Goal: Task Accomplishment & Management: Manage account settings

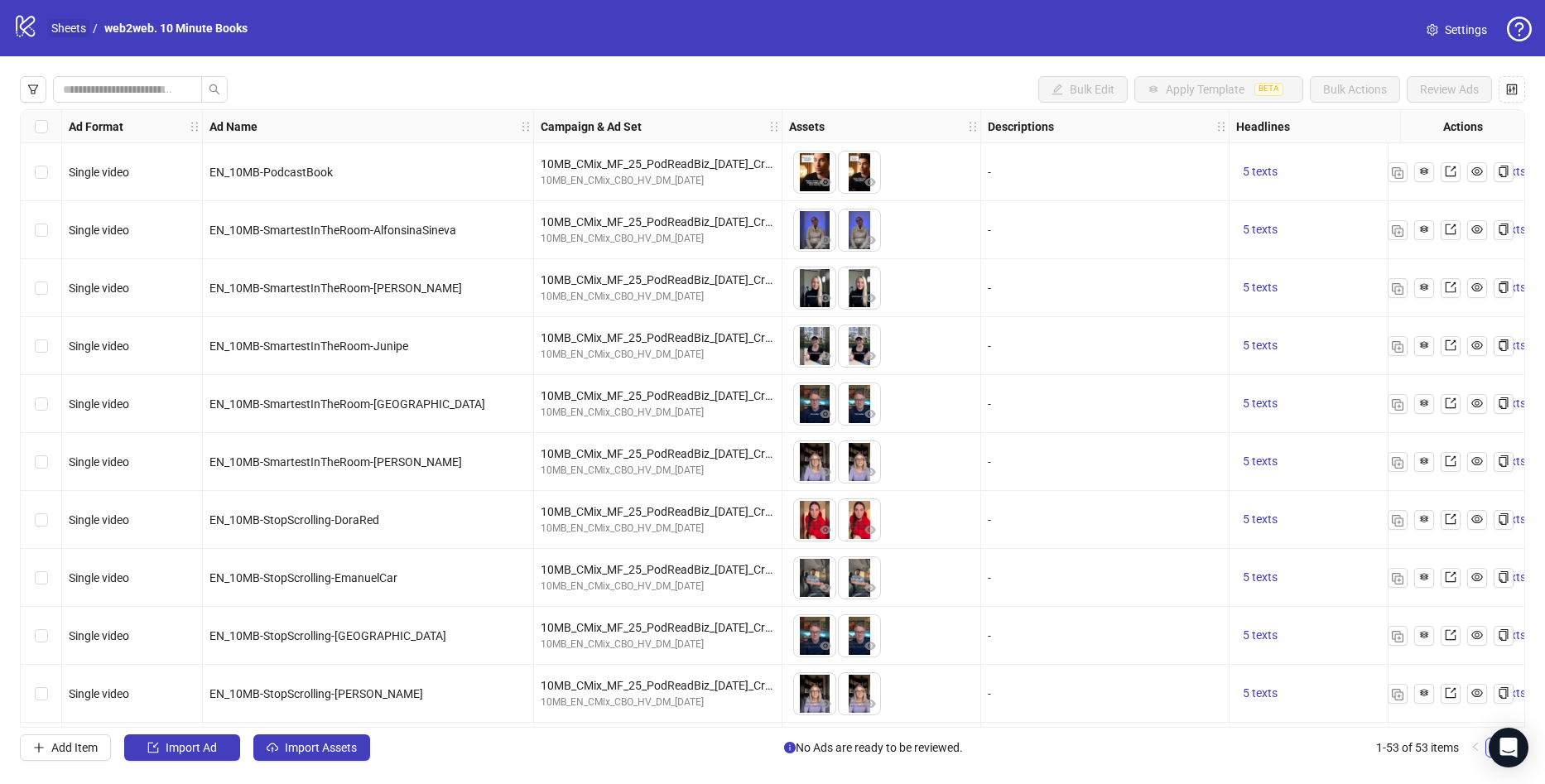
click at [65, 20] on link "Sheets" at bounding box center [68, 28] width 41 height 18
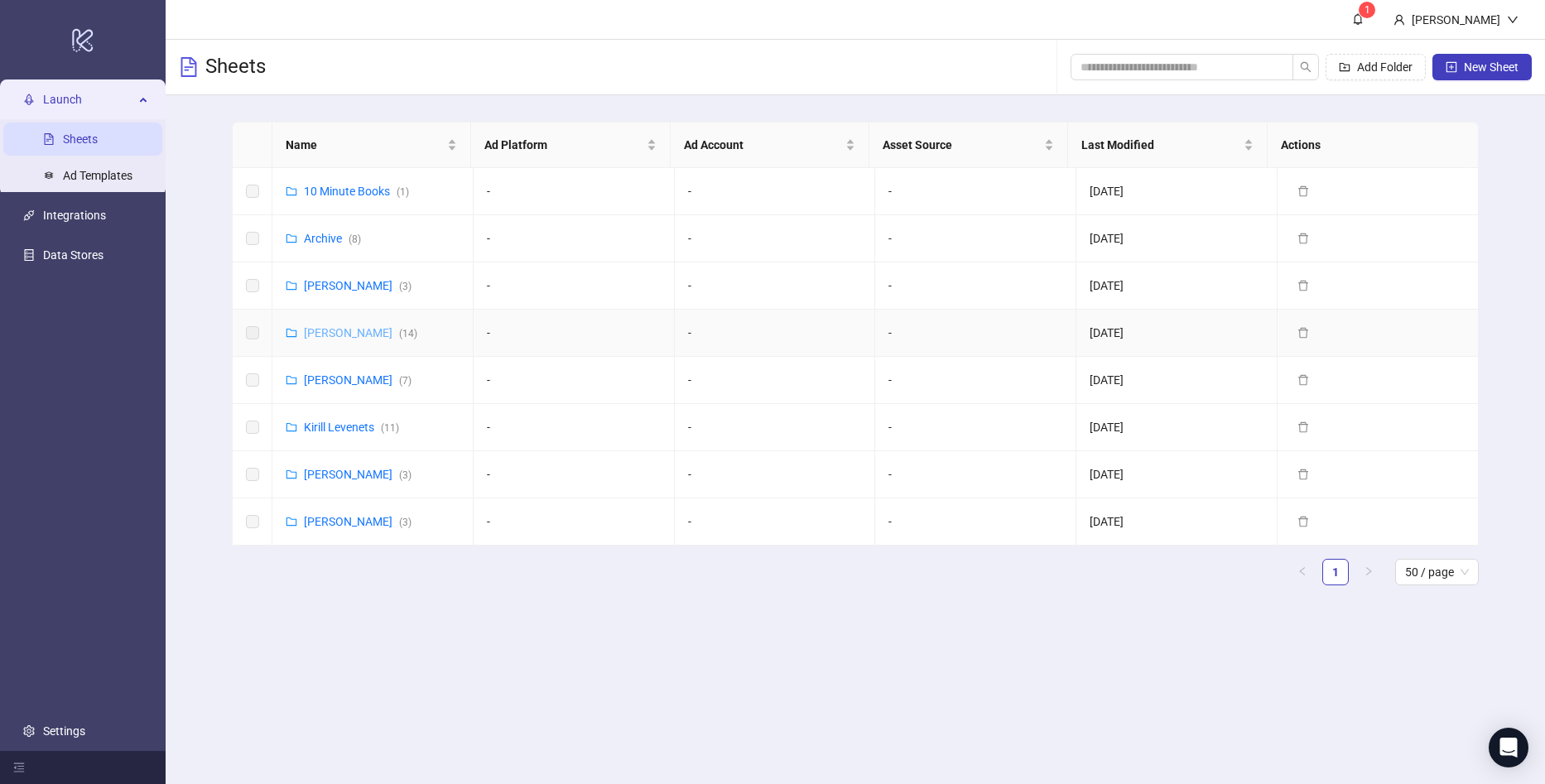
click at [323, 332] on link "[PERSON_NAME] ( 14 )" at bounding box center [360, 332] width 113 height 13
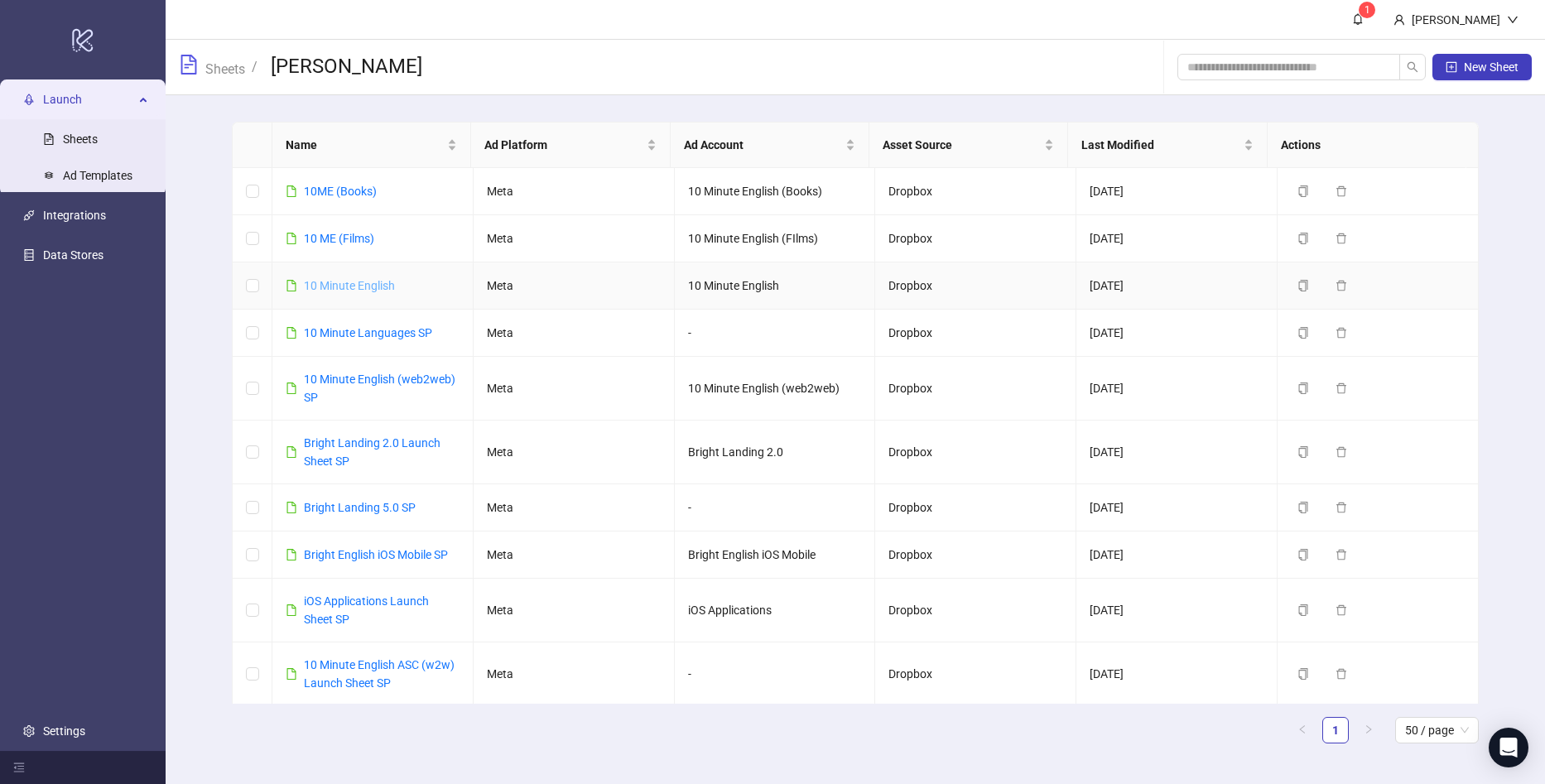
click at [381, 284] on link "10 Minute English" at bounding box center [349, 285] width 91 height 13
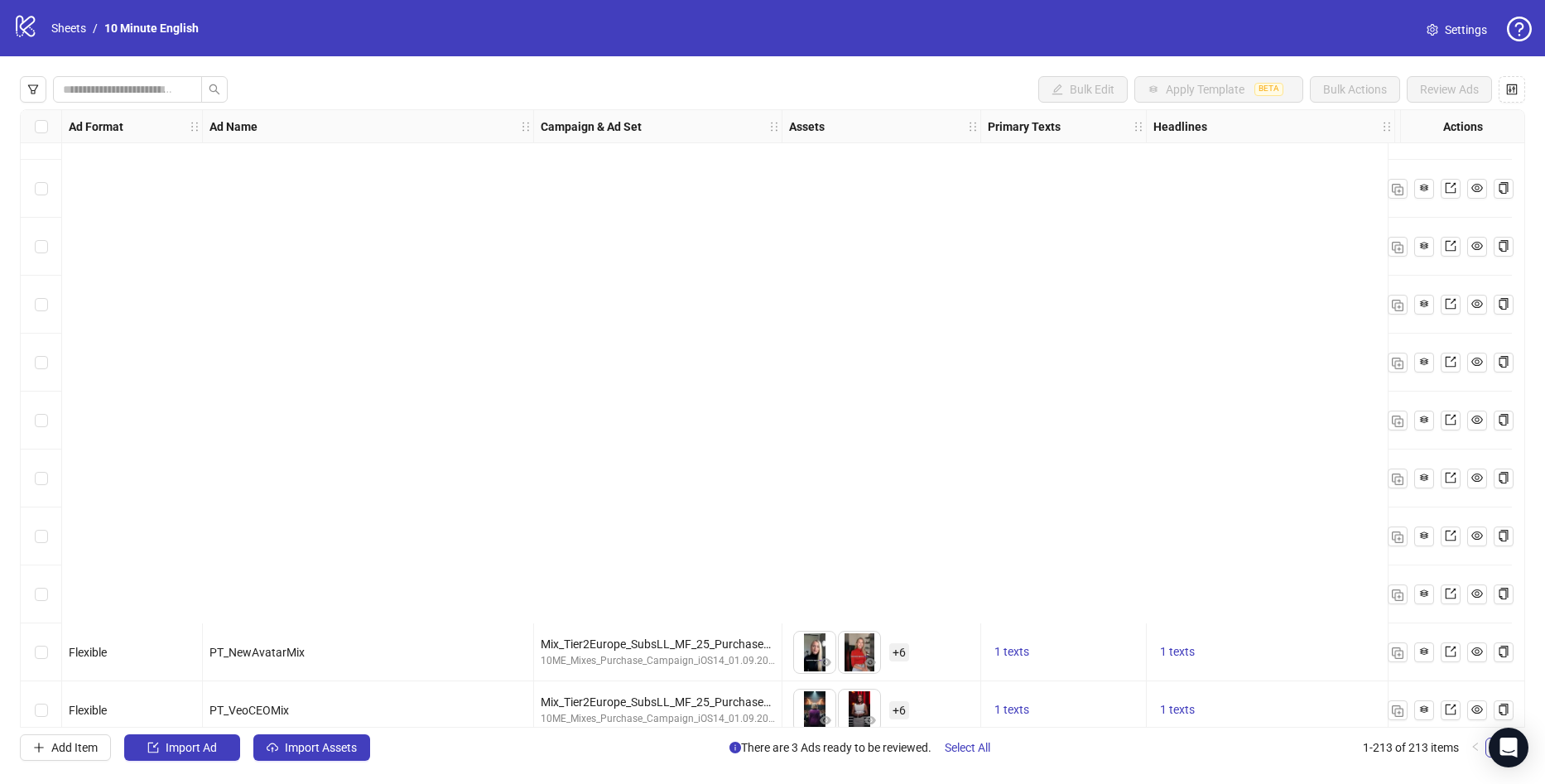
scroll to position [5547, 0]
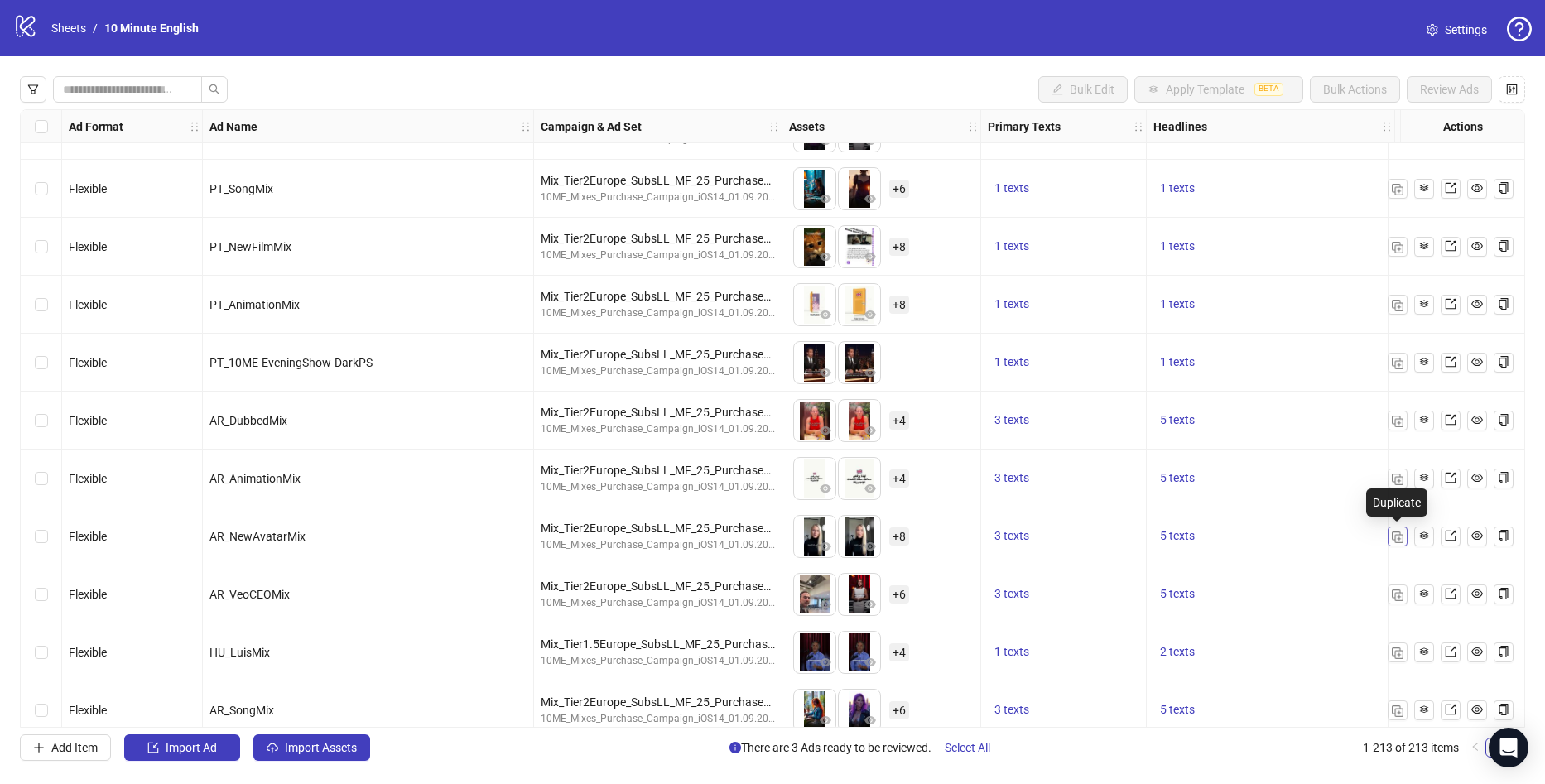
click at [1398, 540] on img "button" at bounding box center [1398, 537] width 12 height 12
click at [1392, 596] on img "button" at bounding box center [1398, 595] width 12 height 12
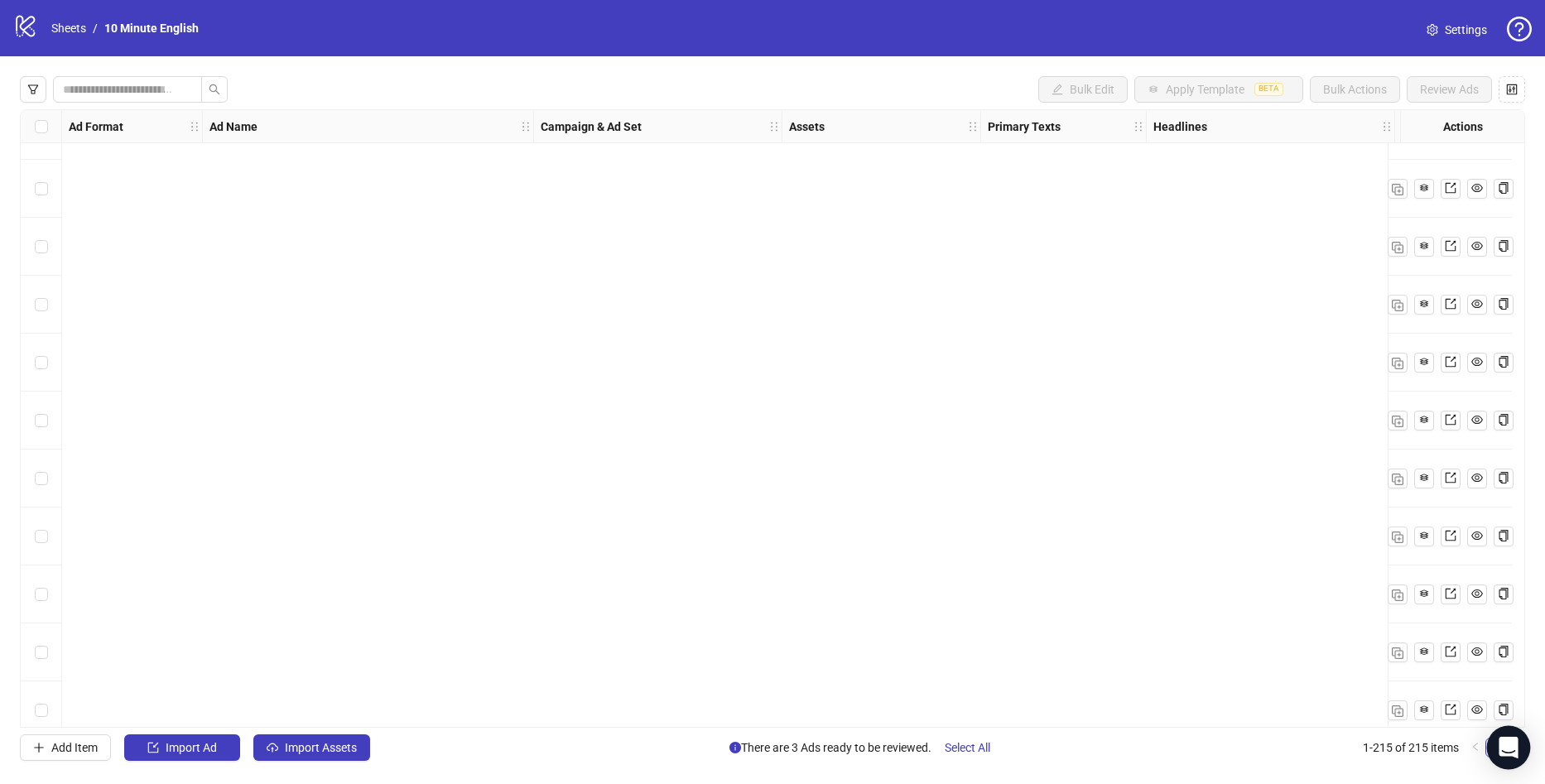
scroll to position [11883, 0]
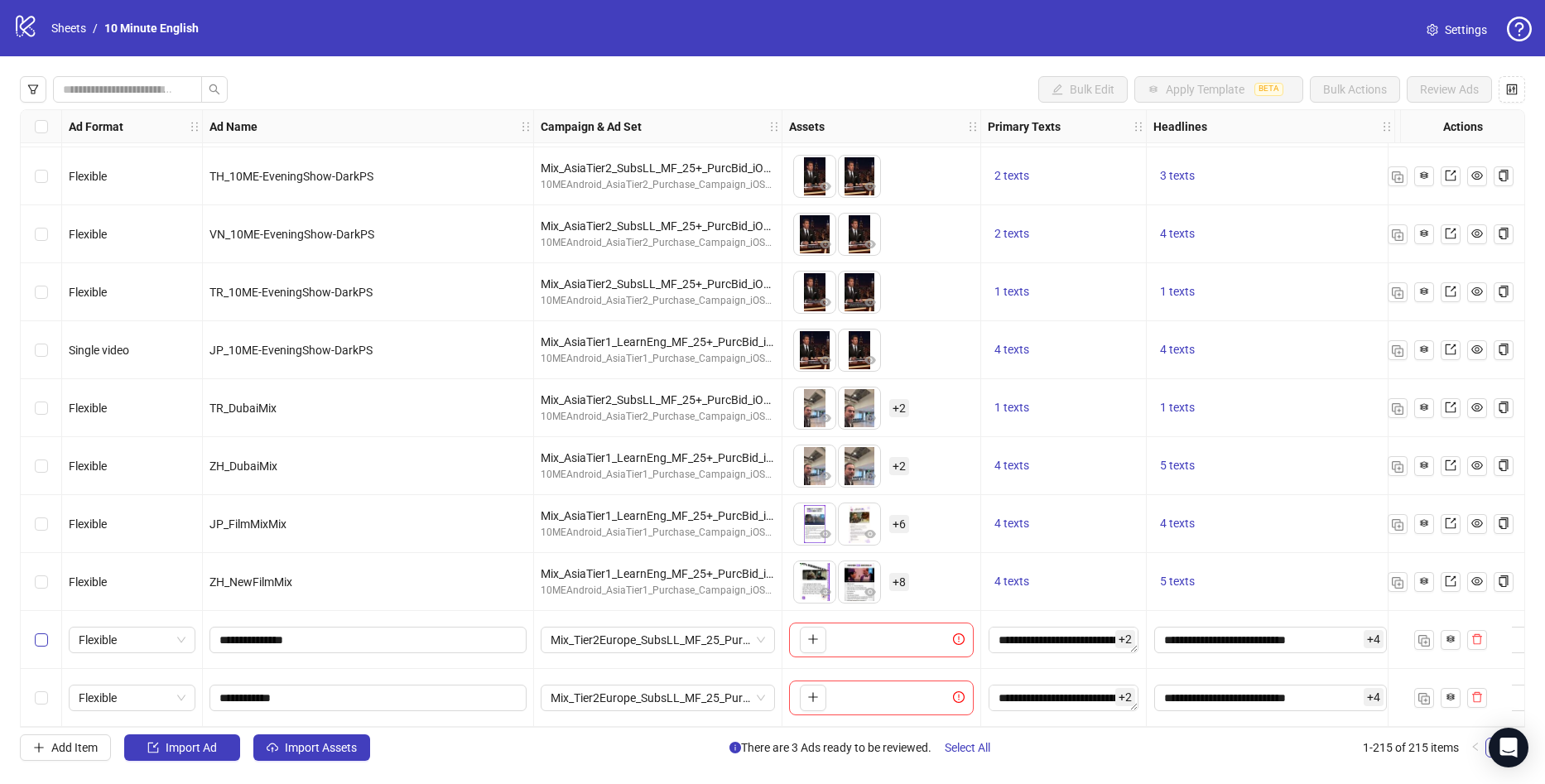
click at [39, 641] on label "Select row 214" at bounding box center [41, 640] width 13 height 18
click at [1479, 691] on icon "delete" at bounding box center [1477, 697] width 12 height 12
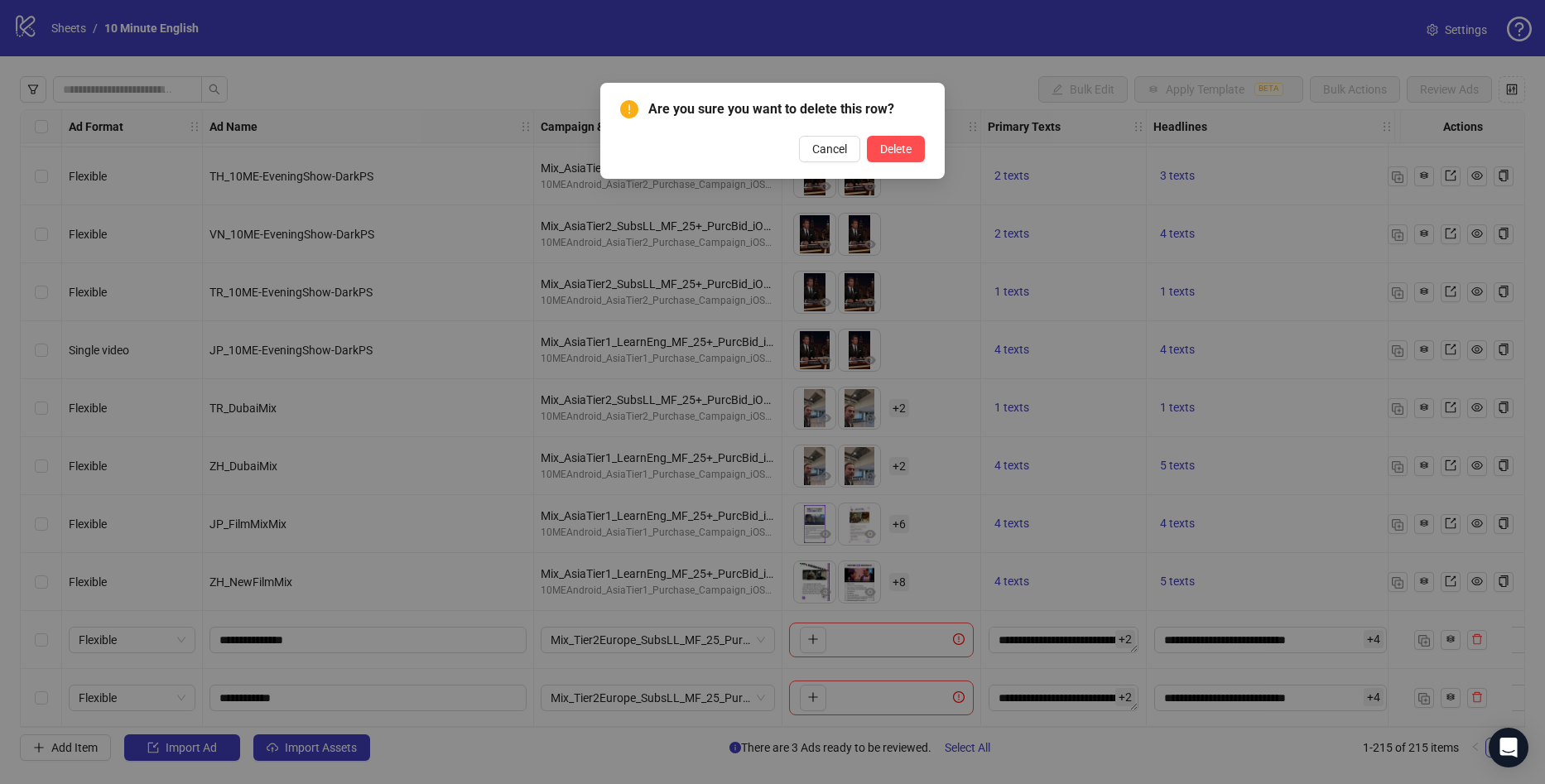
drag, startPoint x: 897, startPoint y: 154, endPoint x: 936, endPoint y: 195, distance: 56.2
click at [896, 154] on span "Delete" at bounding box center [895, 148] width 31 height 13
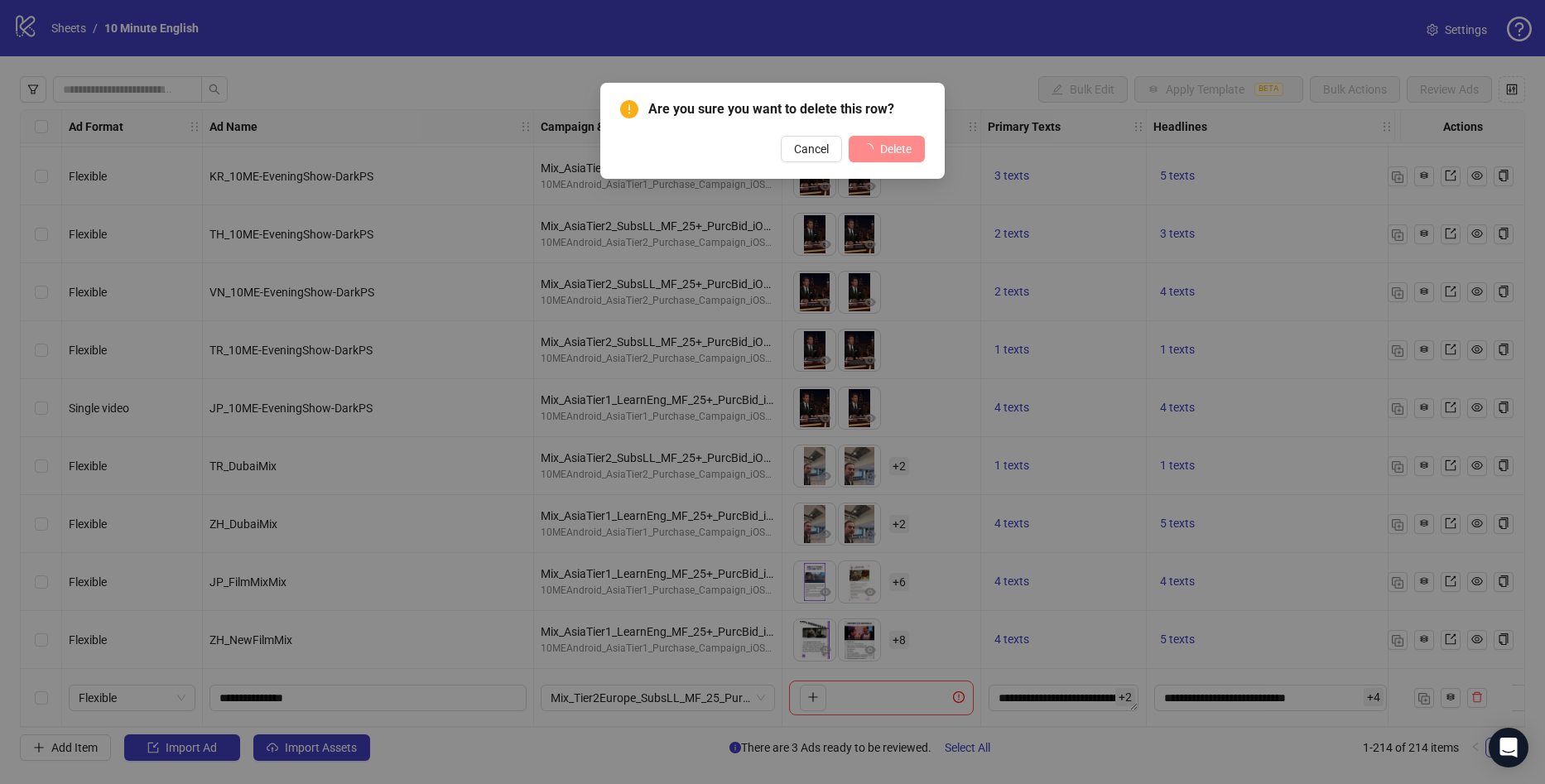
scroll to position [11825, 0]
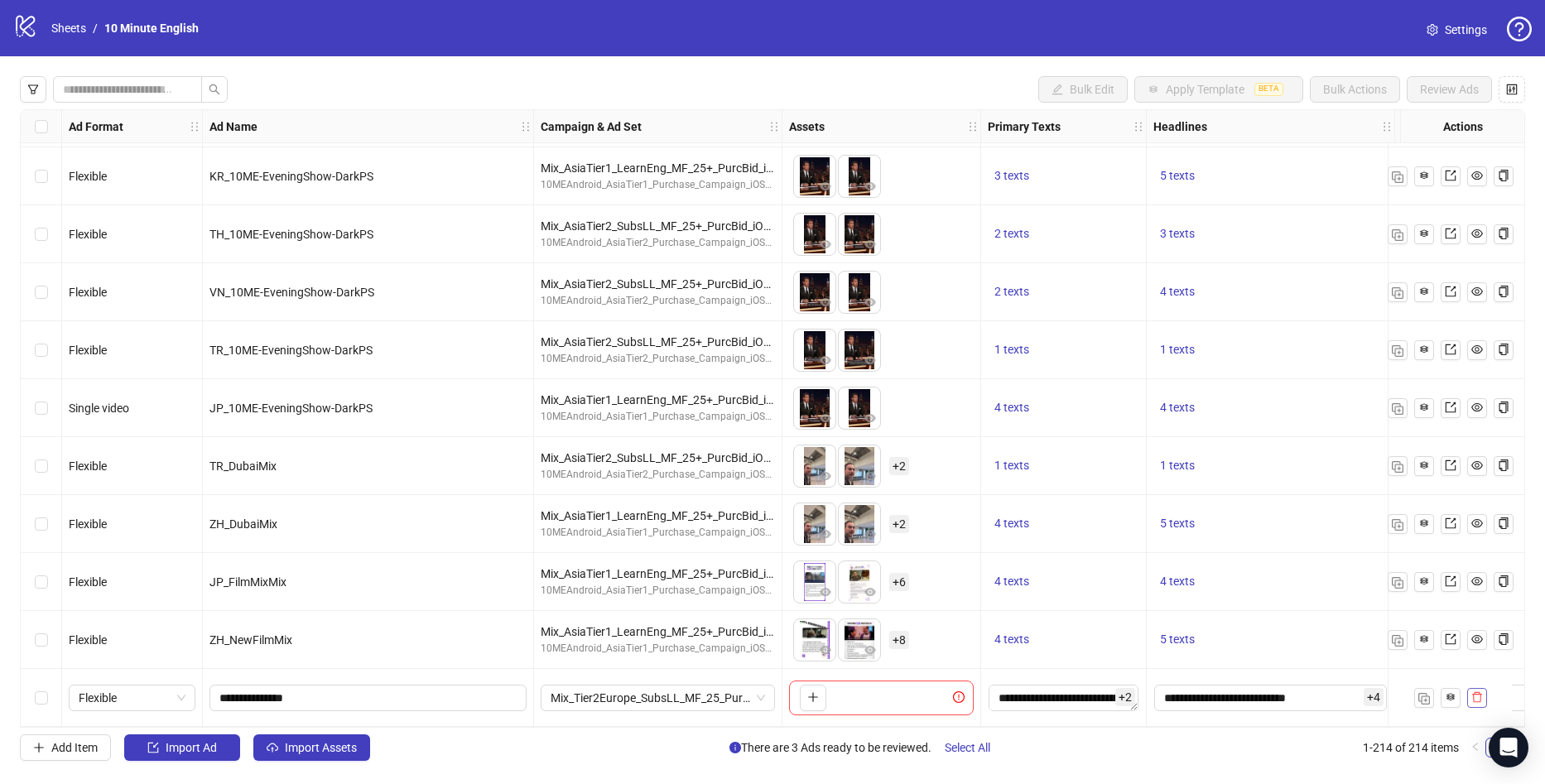
click at [1477, 696] on icon "delete" at bounding box center [1477, 697] width 12 height 12
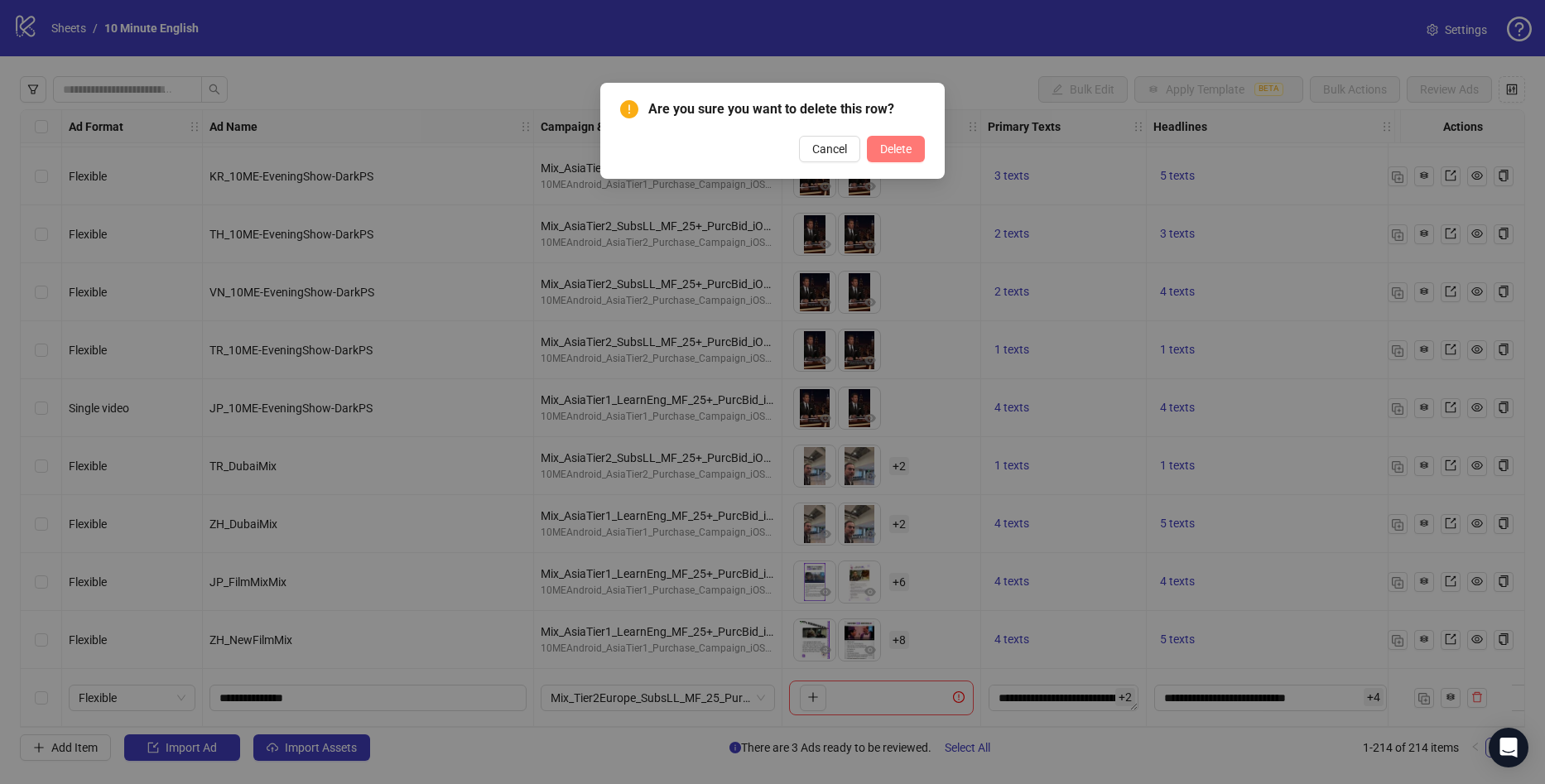
click at [873, 154] on button "Delete" at bounding box center [896, 149] width 58 height 26
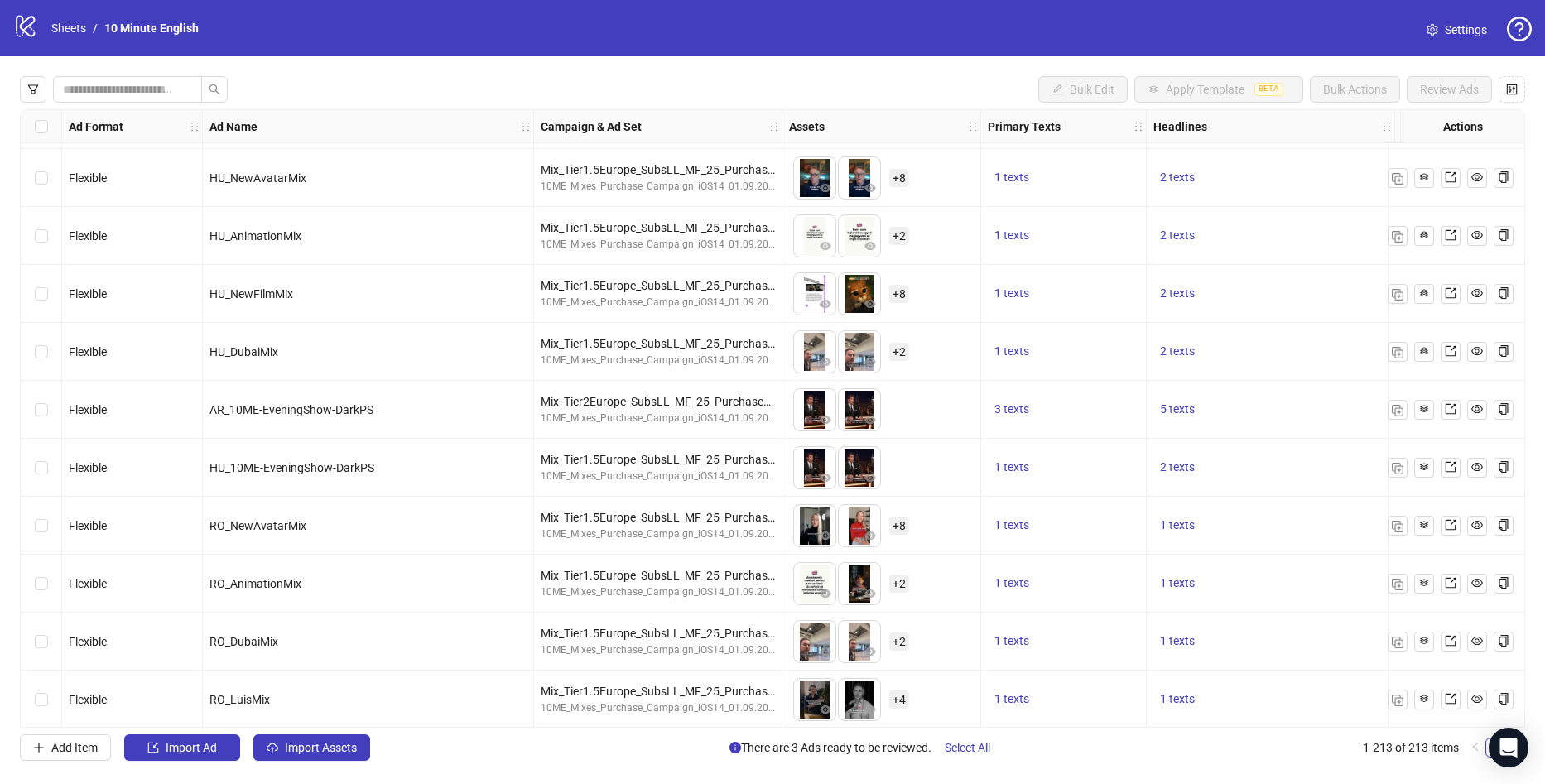
scroll to position [6054, 0]
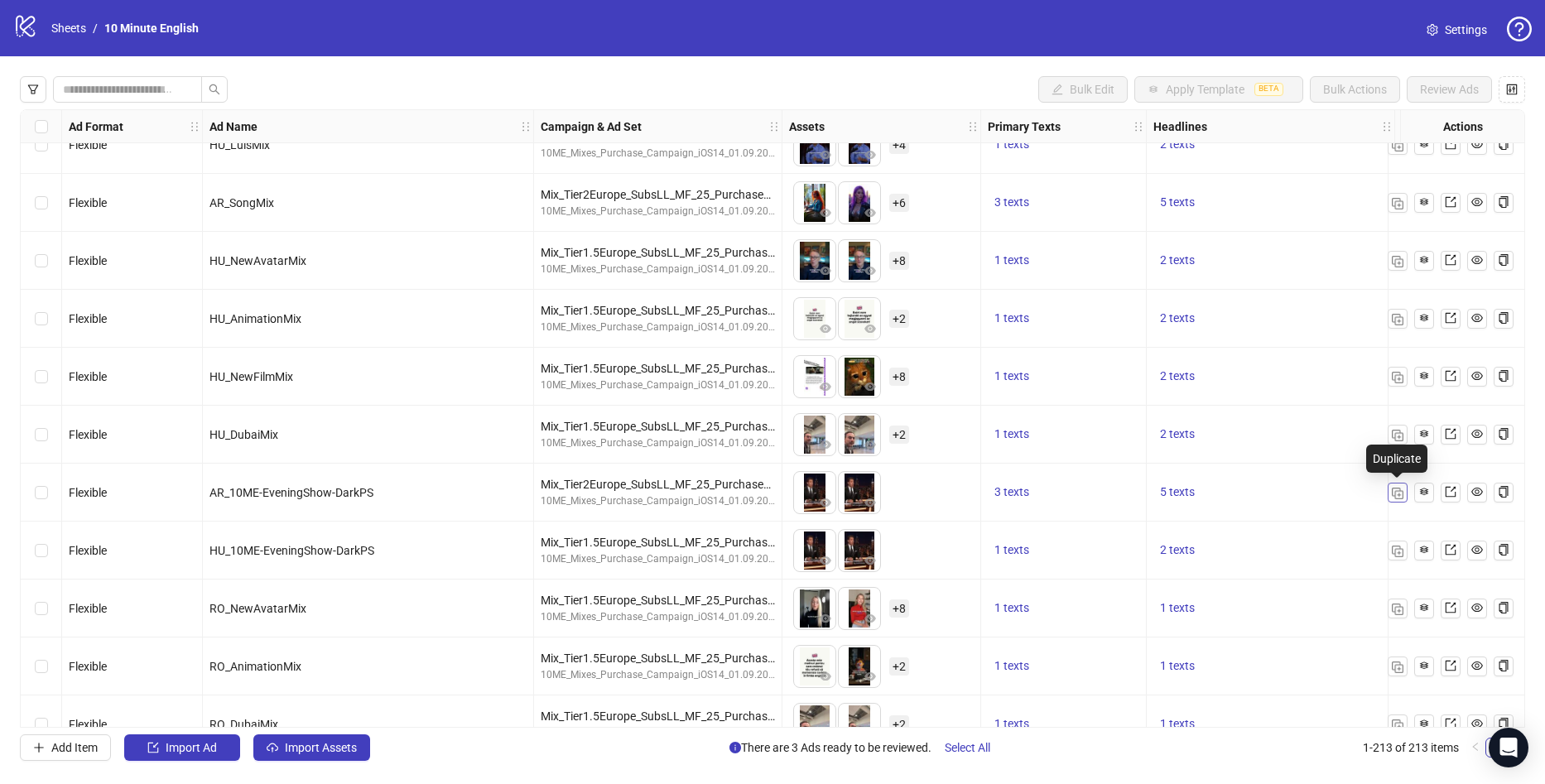
click at [1399, 491] on img "button" at bounding box center [1398, 494] width 12 height 12
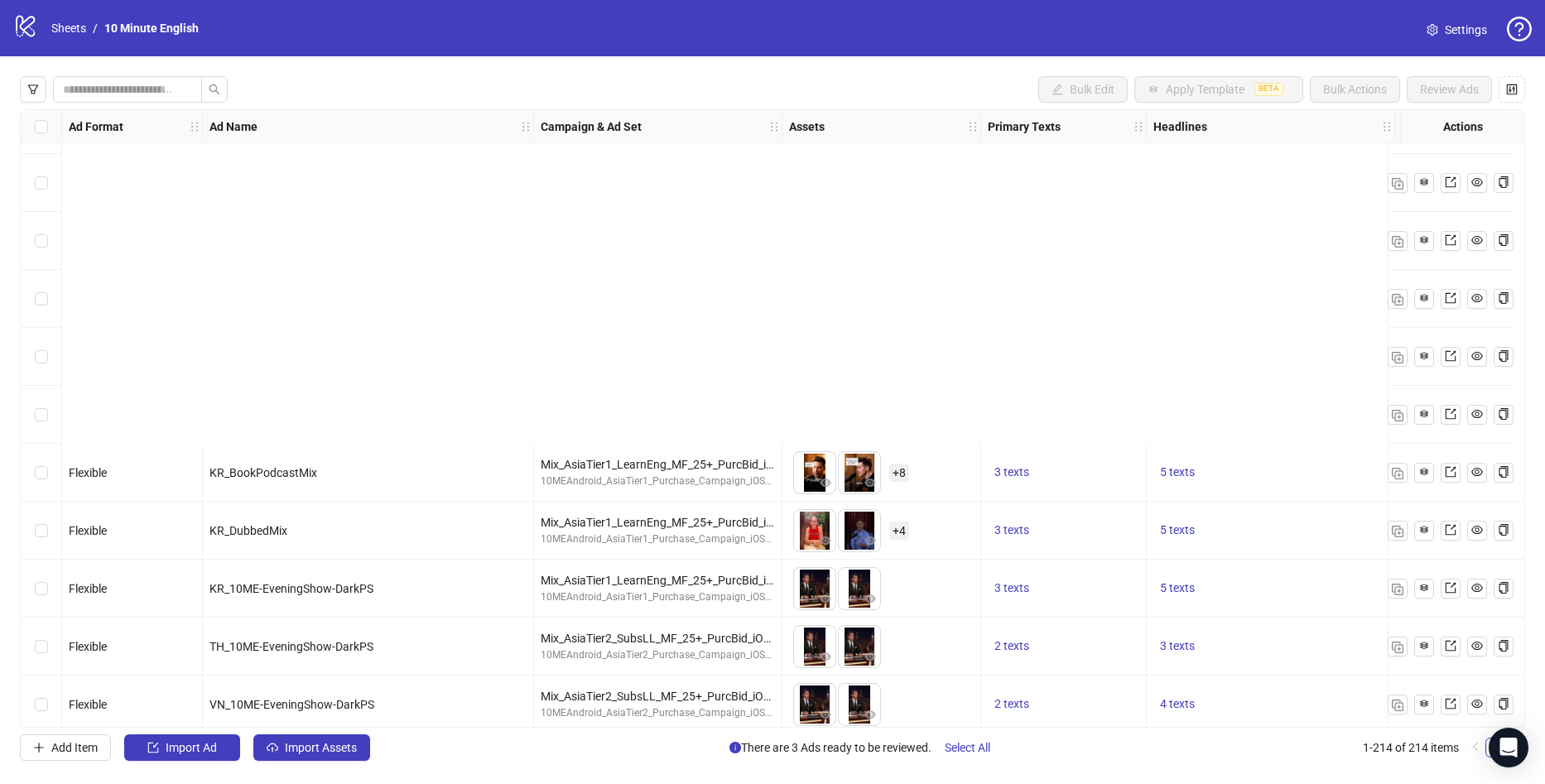
scroll to position [11825, 0]
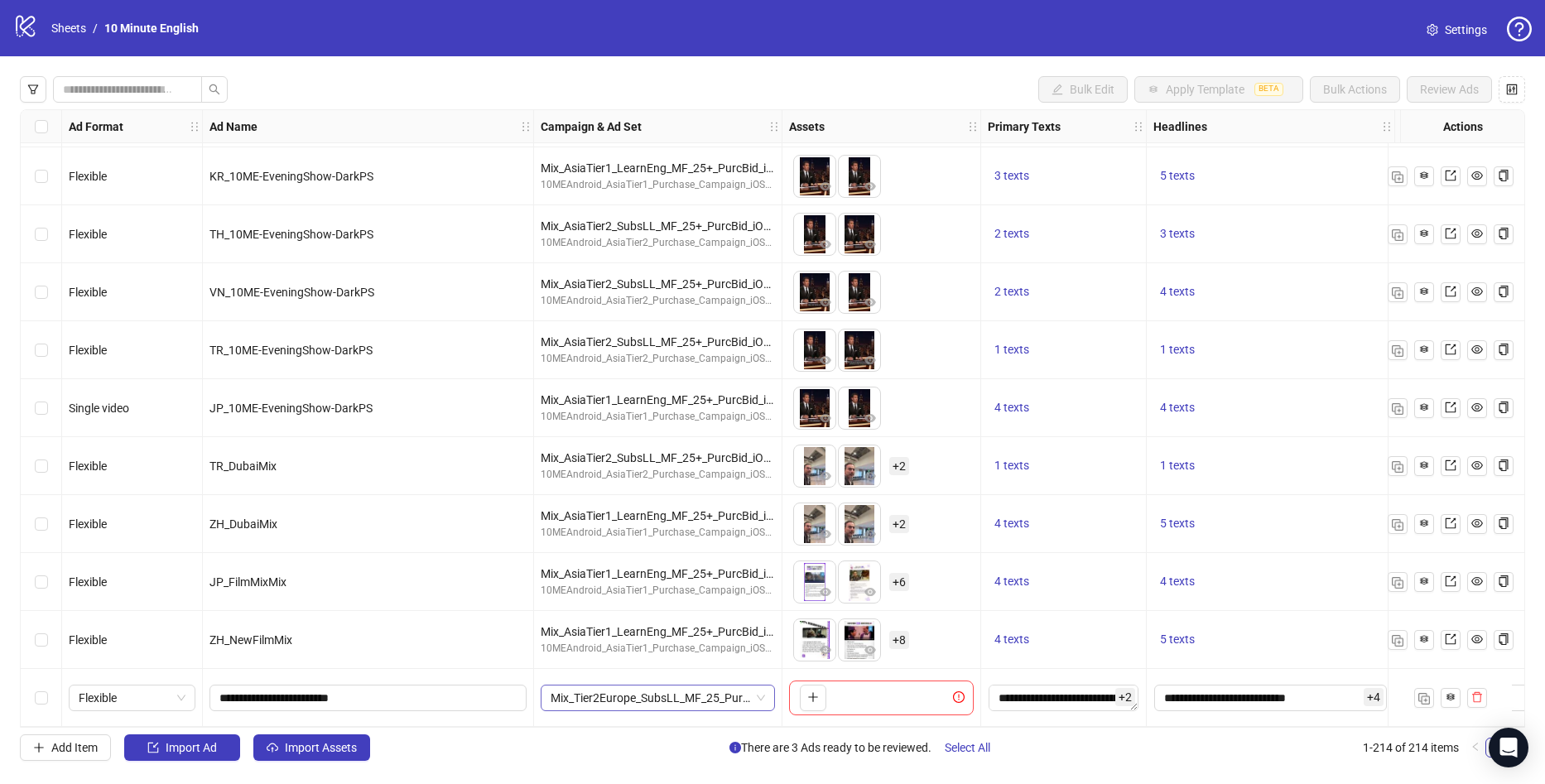
click at [716, 695] on span "Mix_Tier2Europe_SubsLL_MF_25_Purchases_[DATE]" at bounding box center [658, 697] width 214 height 25
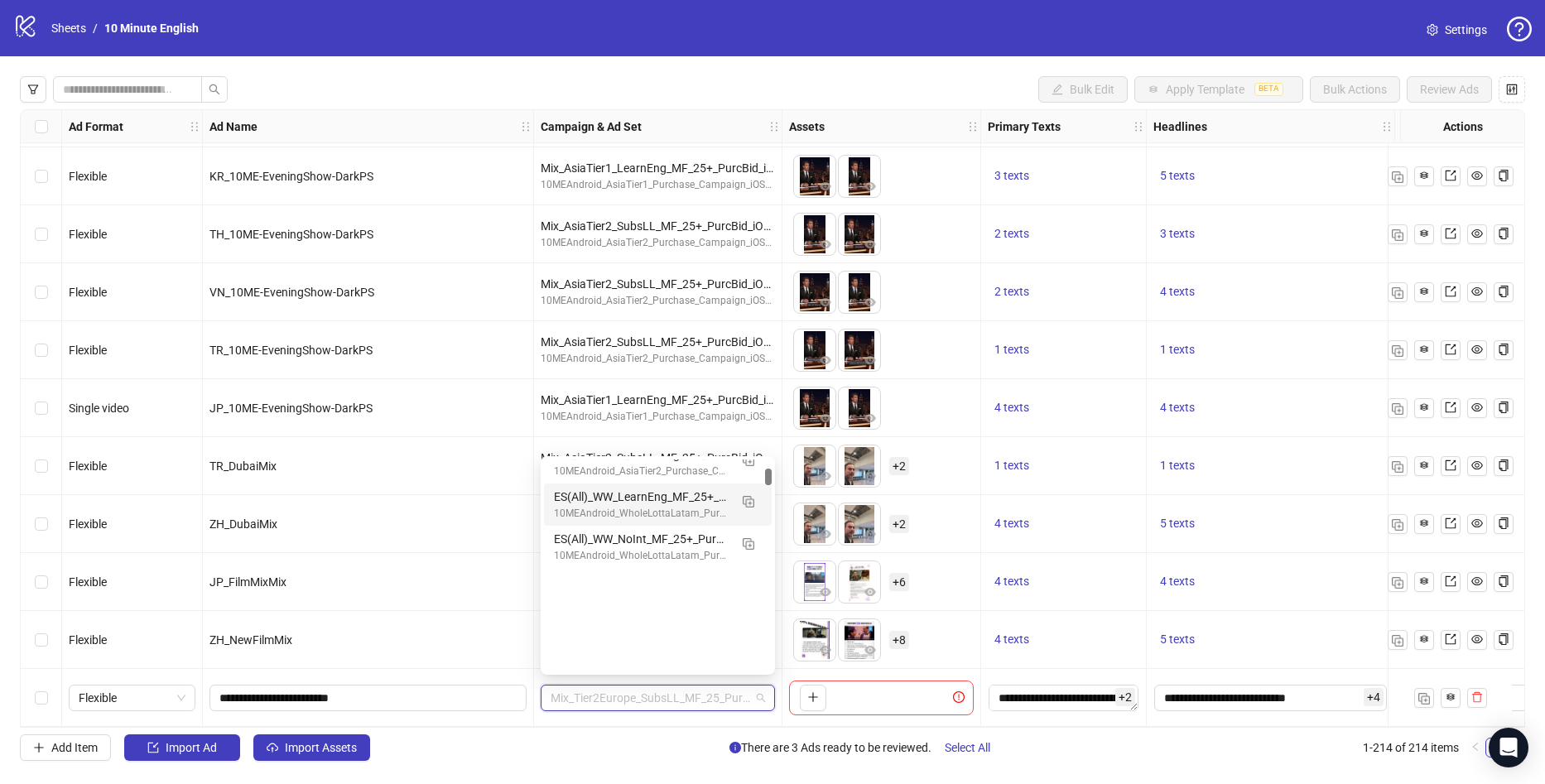
scroll to position [0, 0]
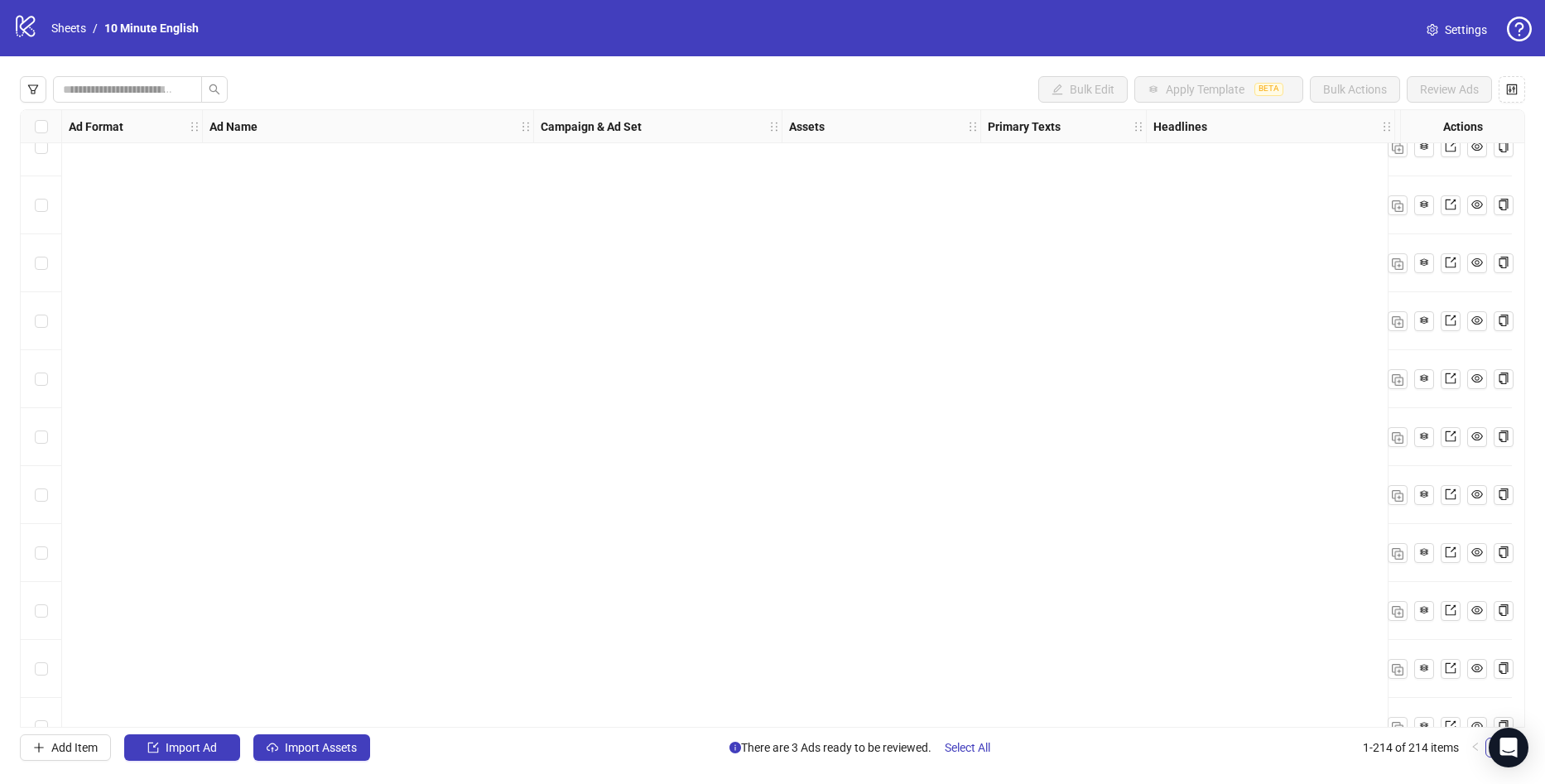
scroll to position [11825, 0]
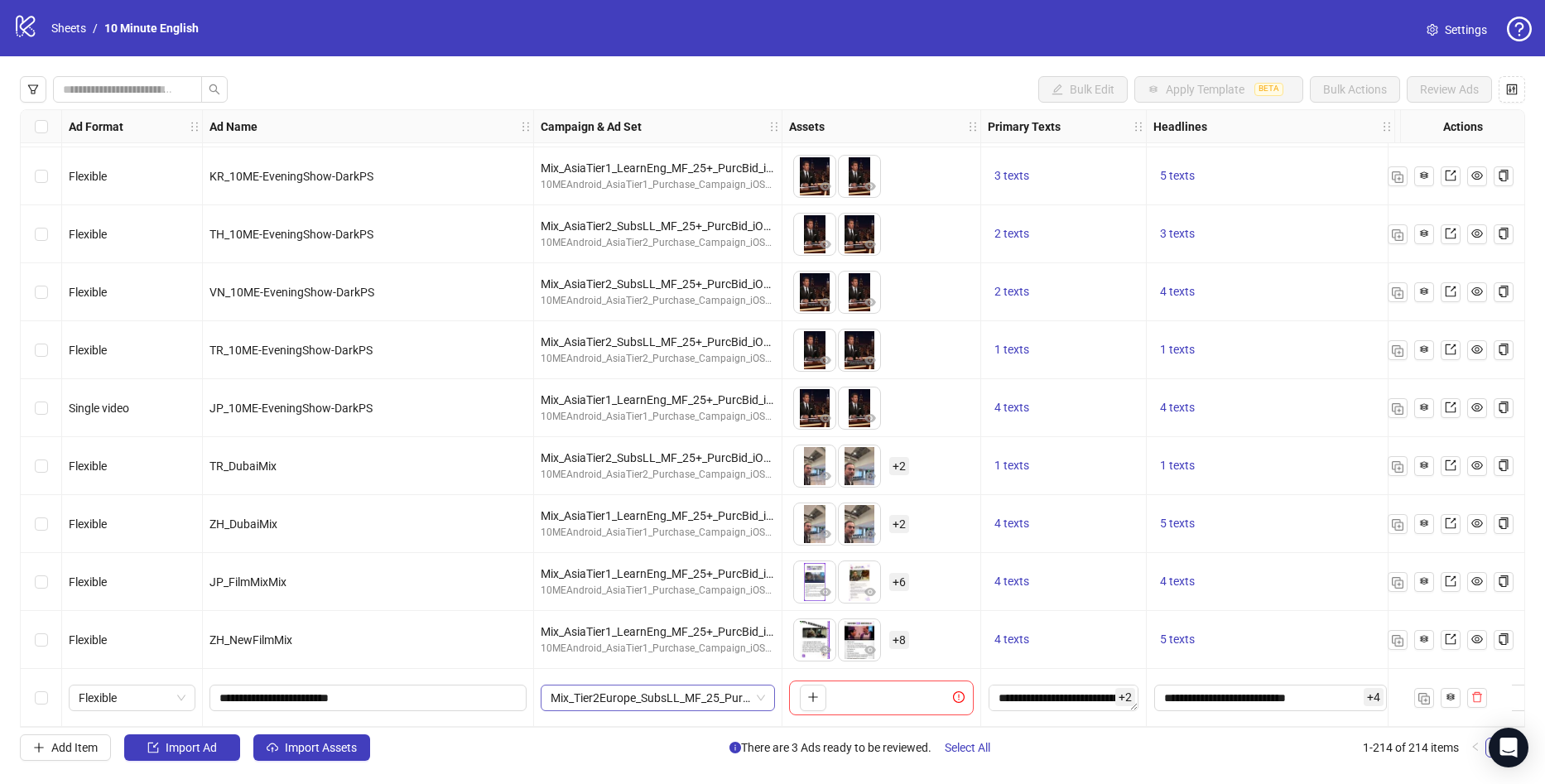
click at [750, 685] on span "Mix_Tier2Europe_SubsLL_MF_25_Purchases_[DATE]" at bounding box center [658, 697] width 214 height 25
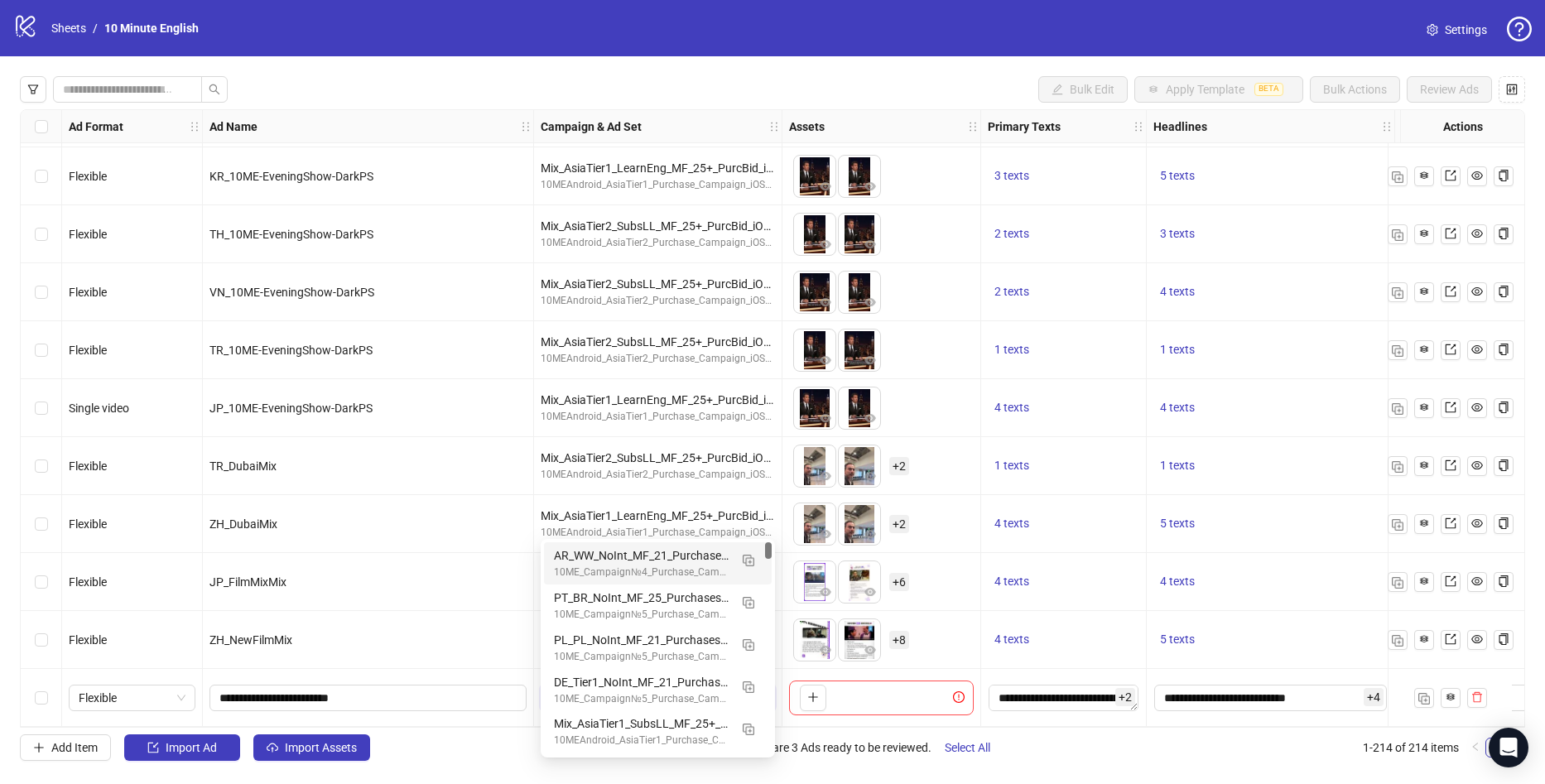
scroll to position [11742, 0]
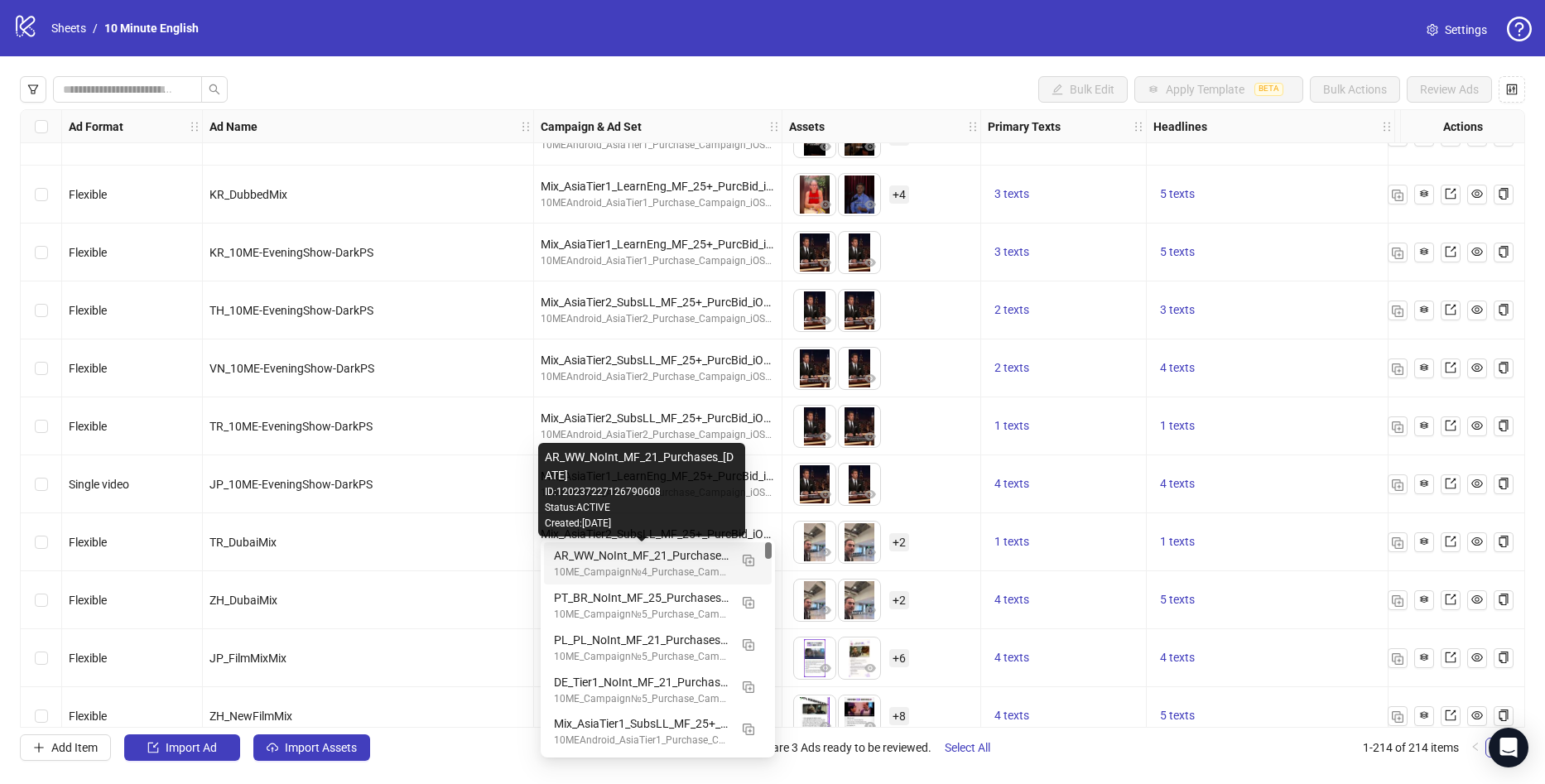
click at [637, 565] on div "10ME_Campaign№4_Purchase_Campaign_iOS14_30.09.2025" at bounding box center [641, 573] width 175 height 16
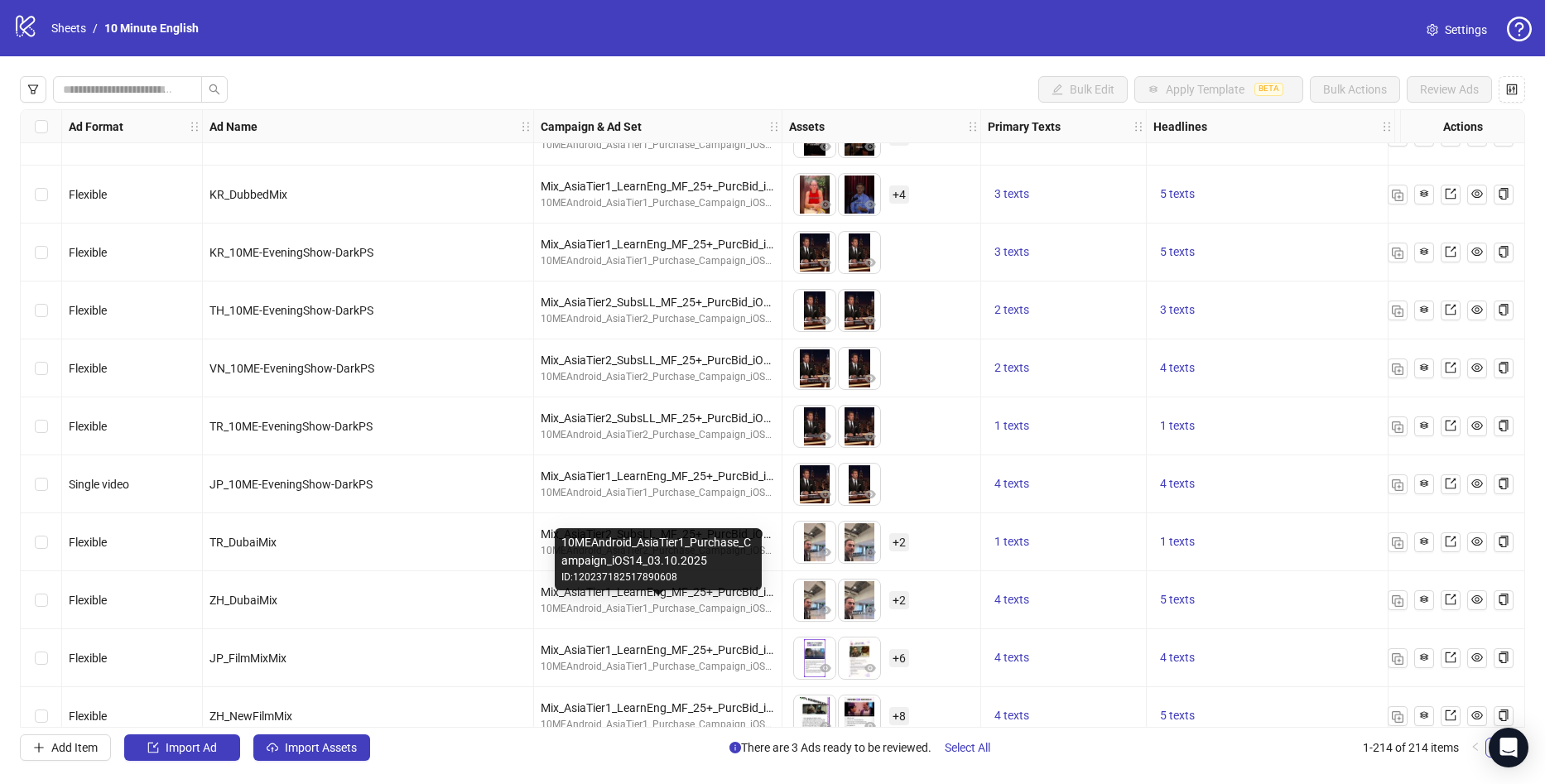
scroll to position [11825, 0]
